Goal: Transaction & Acquisition: Subscribe to service/newsletter

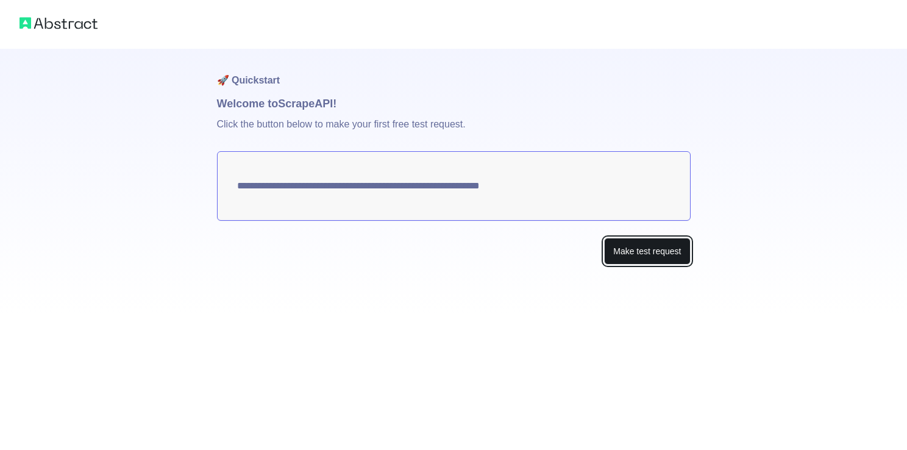
click at [615, 246] on button "Make test request" at bounding box center [647, 251] width 86 height 27
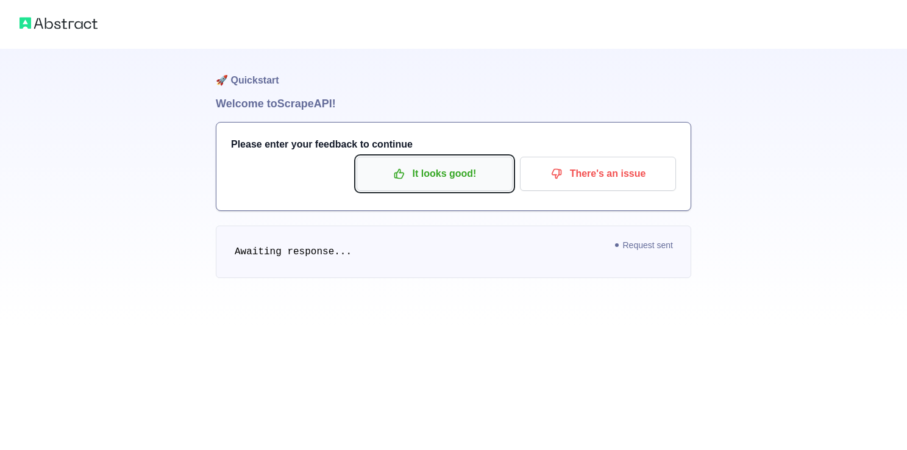
click at [458, 182] on p "It looks good!" at bounding box center [435, 173] width 138 height 21
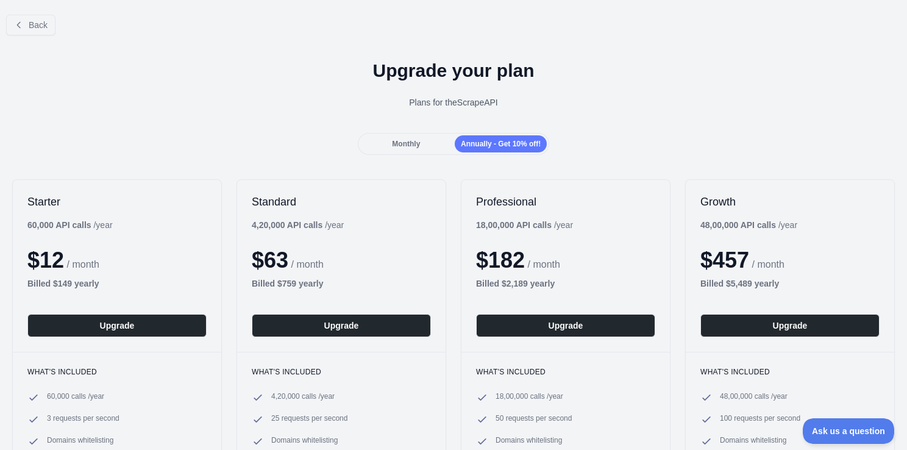
click at [400, 148] on span "Monthly" at bounding box center [406, 144] width 28 height 9
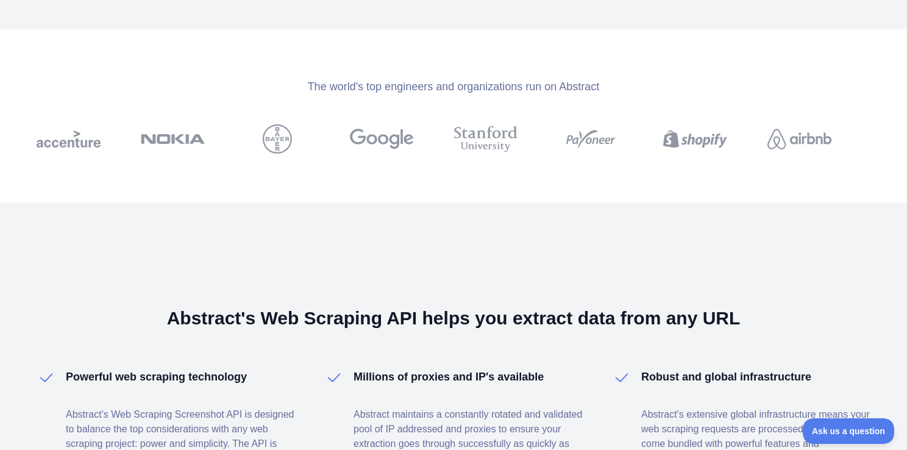
scroll to position [788, 0]
